Goal: Information Seeking & Learning: Learn about a topic

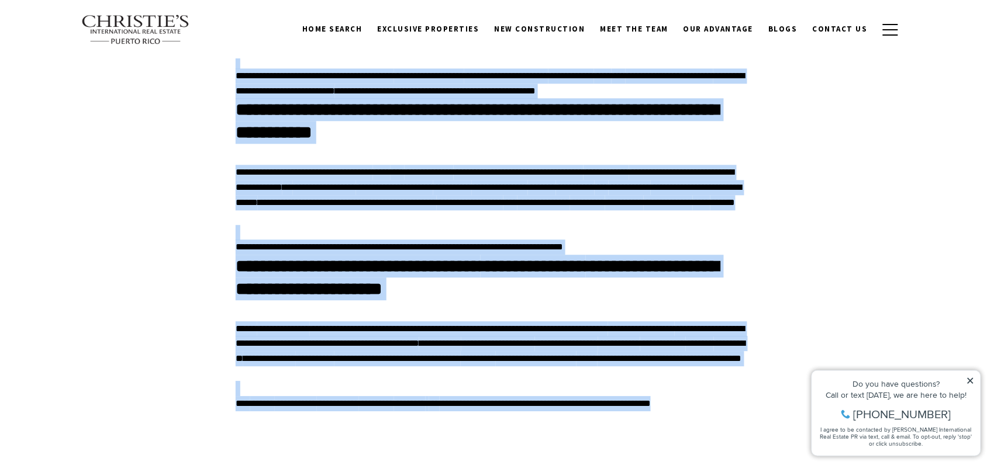
scroll to position [9938, 0]
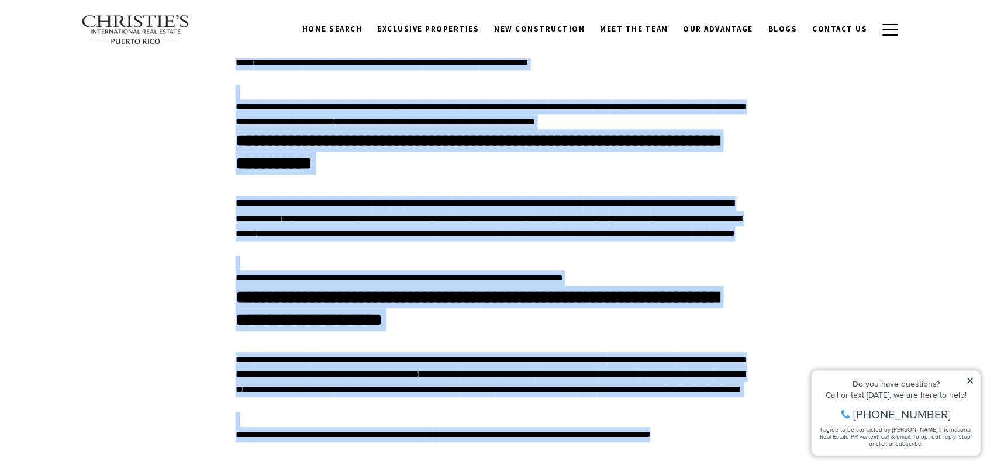
drag, startPoint x: 234, startPoint y: 148, endPoint x: 264, endPoint y: 143, distance: 30.2
copy div "Lore Ipsum, Dolors Amet, c adipisci eli seddoei te Incididu, utla etdolor Mag A…"
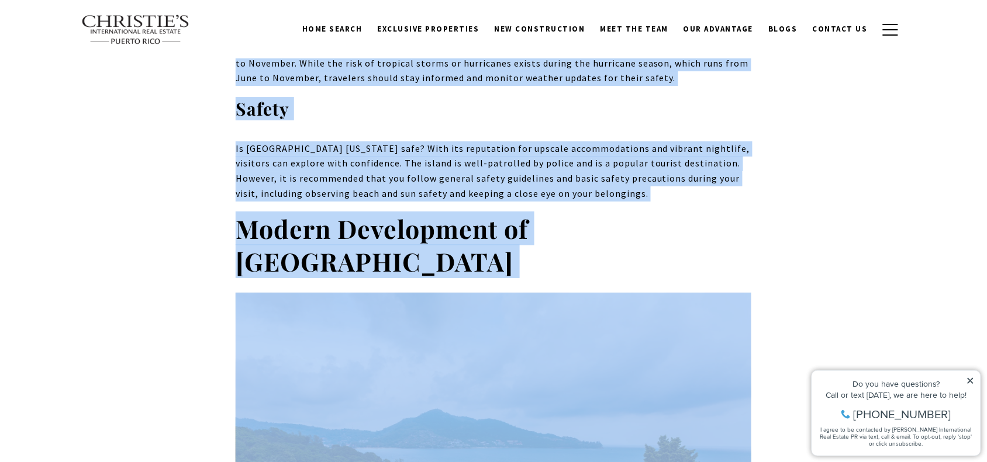
scroll to position [0, 0]
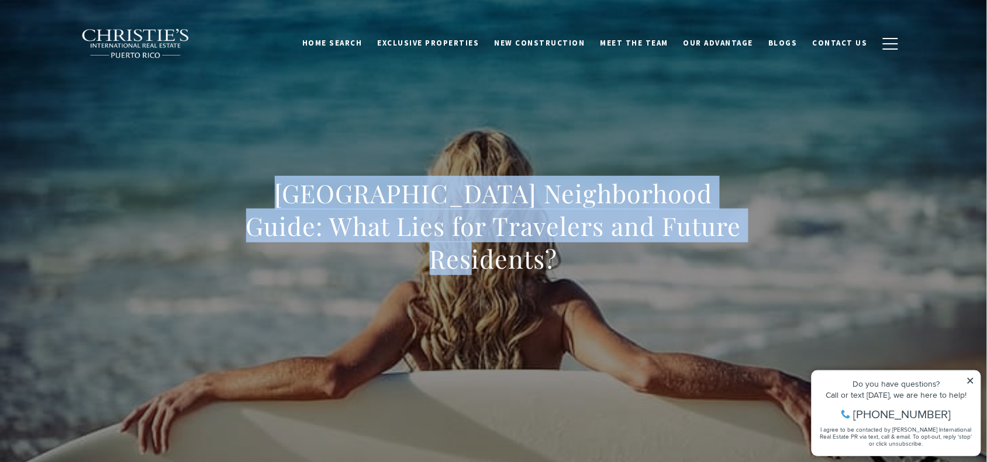
drag, startPoint x: 244, startPoint y: 203, endPoint x: 710, endPoint y: 231, distance: 466.8
click at [710, 231] on h1 "[GEOGRAPHIC_DATA] Neighborhood Guide: What Lies for Travelers and Future Reside…" at bounding box center [494, 226] width 516 height 98
copy h1 "[GEOGRAPHIC_DATA] Neighborhood Guide: What Lies for Travelers and Future Reside…"
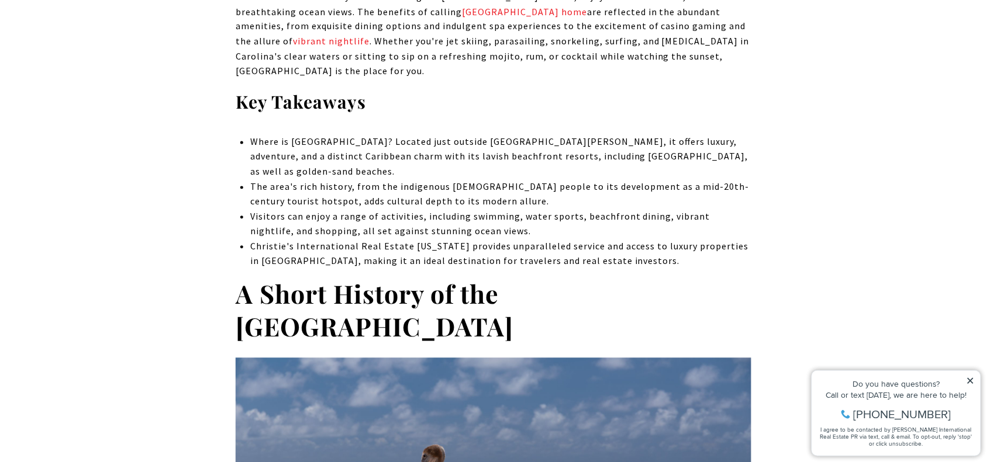
scroll to position [731, 0]
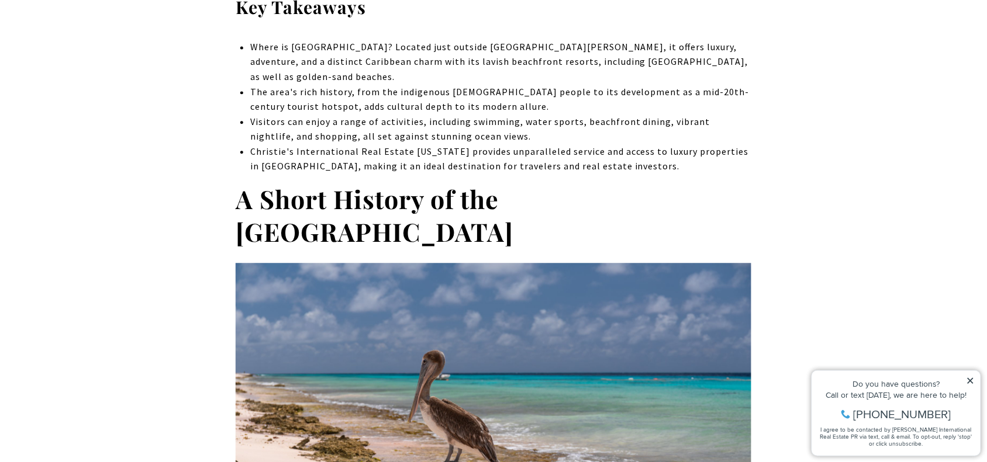
click at [969, 381] on icon at bounding box center [970, 380] width 8 height 8
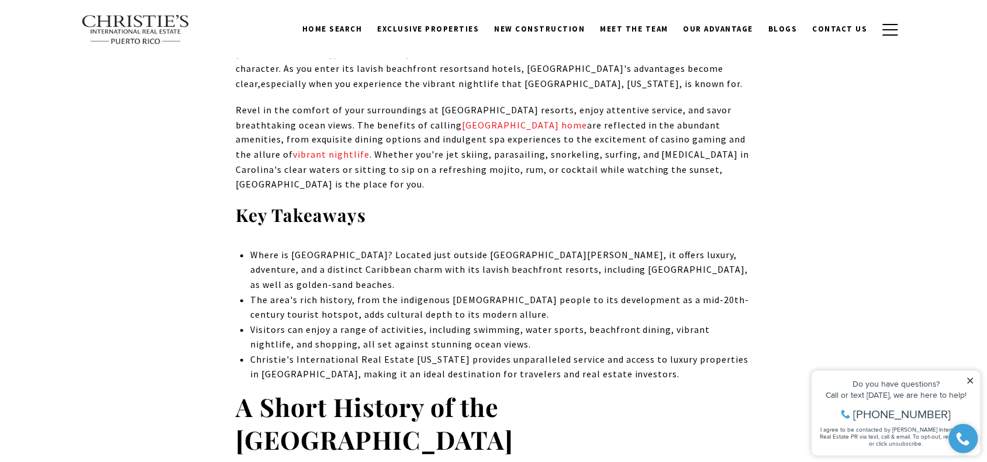
scroll to position [438, 0]
